Goal: Task Accomplishment & Management: Use online tool/utility

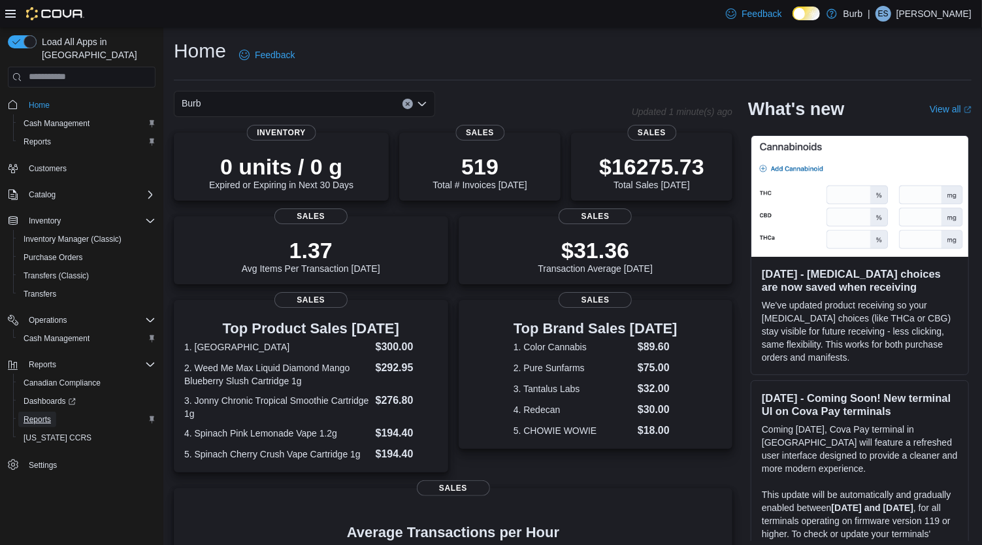
click at [35, 414] on span "Reports" at bounding box center [37, 419] width 27 height 10
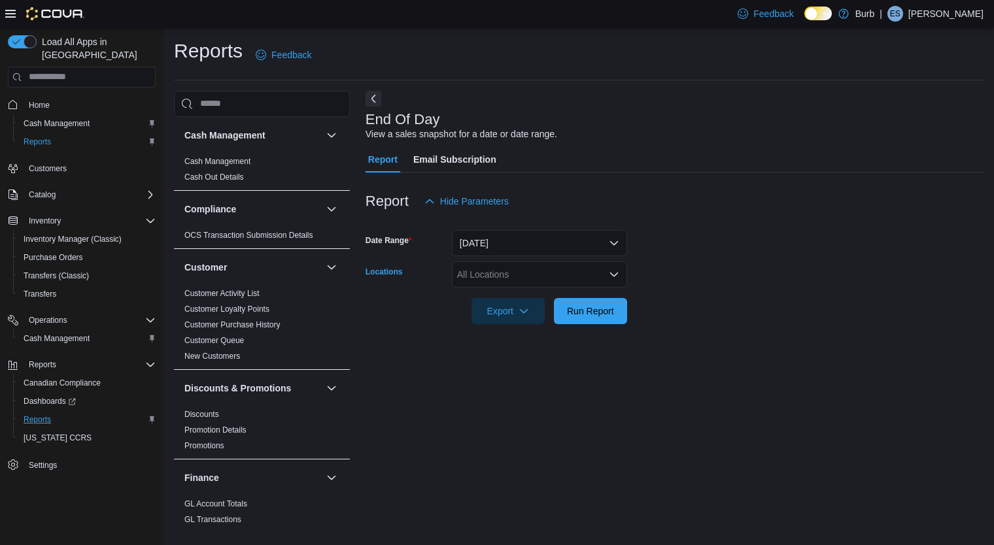
click at [612, 271] on icon "Open list of options" at bounding box center [614, 274] width 10 height 10
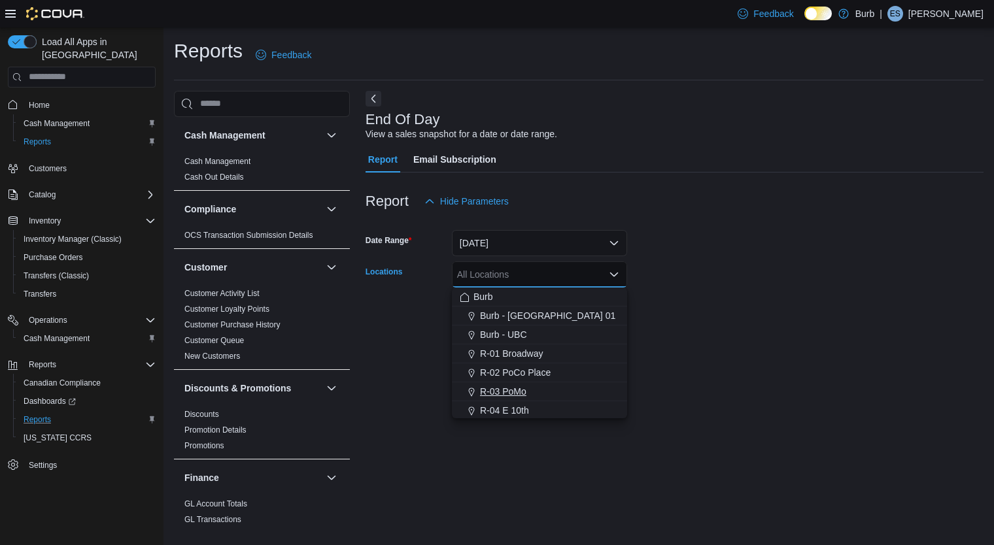
click at [540, 391] on div "R-03 PoMo" at bounding box center [539, 391] width 159 height 13
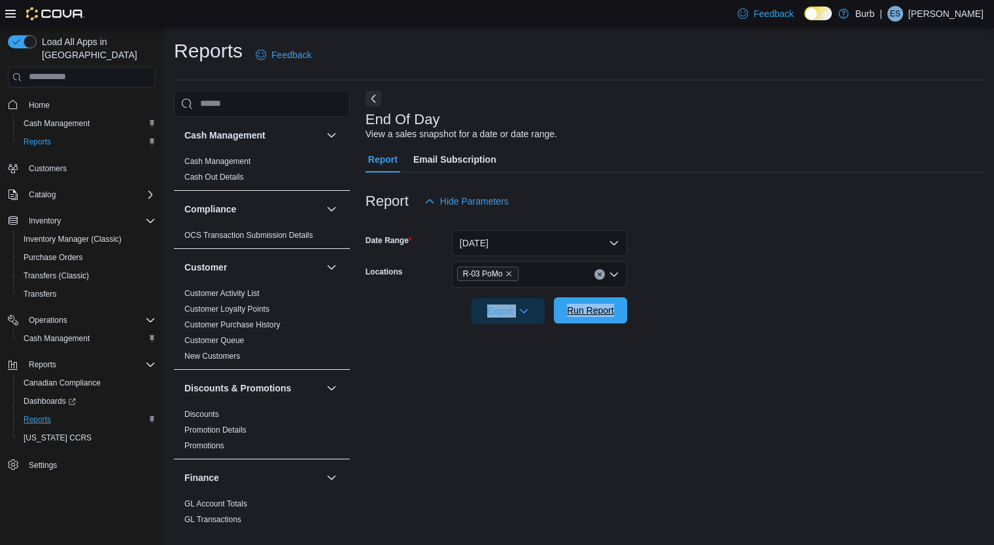
drag, startPoint x: 713, startPoint y: 266, endPoint x: 612, endPoint y: 309, distance: 108.7
click at [612, 309] on form "Date Range [DATE] Locations R-03 PoMo Export Run Report" at bounding box center [674, 269] width 618 height 110
click at [612, 309] on span "Run Report" at bounding box center [590, 310] width 47 height 13
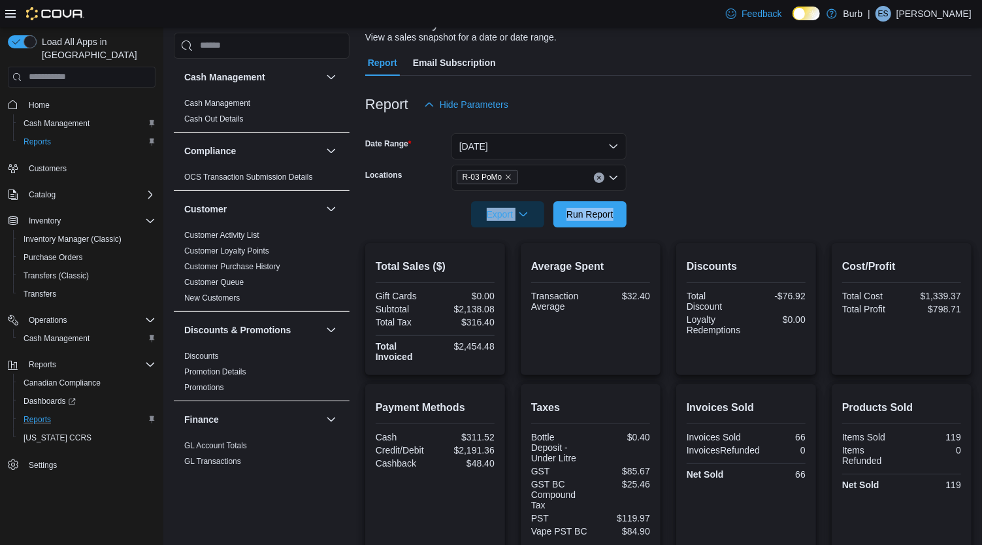
scroll to position [84, 0]
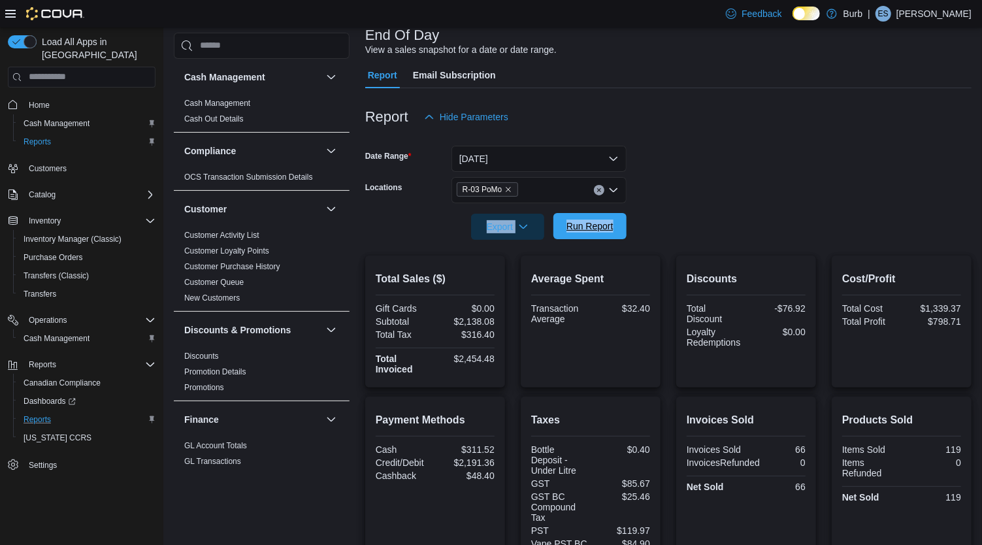
click at [596, 230] on span "Run Report" at bounding box center [590, 226] width 47 height 13
click at [606, 237] on span "Run Report" at bounding box center [591, 226] width 58 height 26
click at [618, 229] on span "Run Report" at bounding box center [591, 226] width 58 height 26
click at [607, 229] on span "Run Report" at bounding box center [590, 226] width 47 height 13
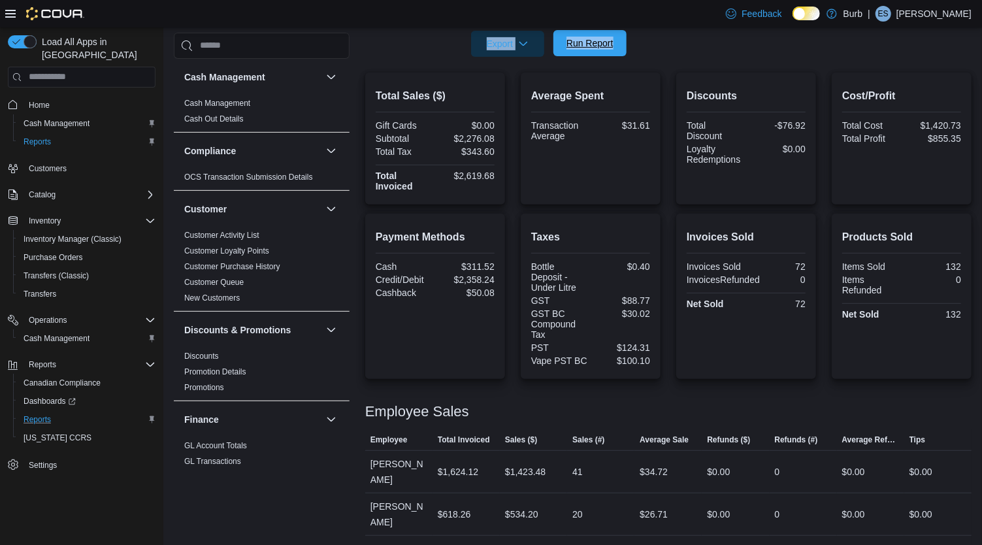
scroll to position [0, 0]
